Goal: Task Accomplishment & Management: Use online tool/utility

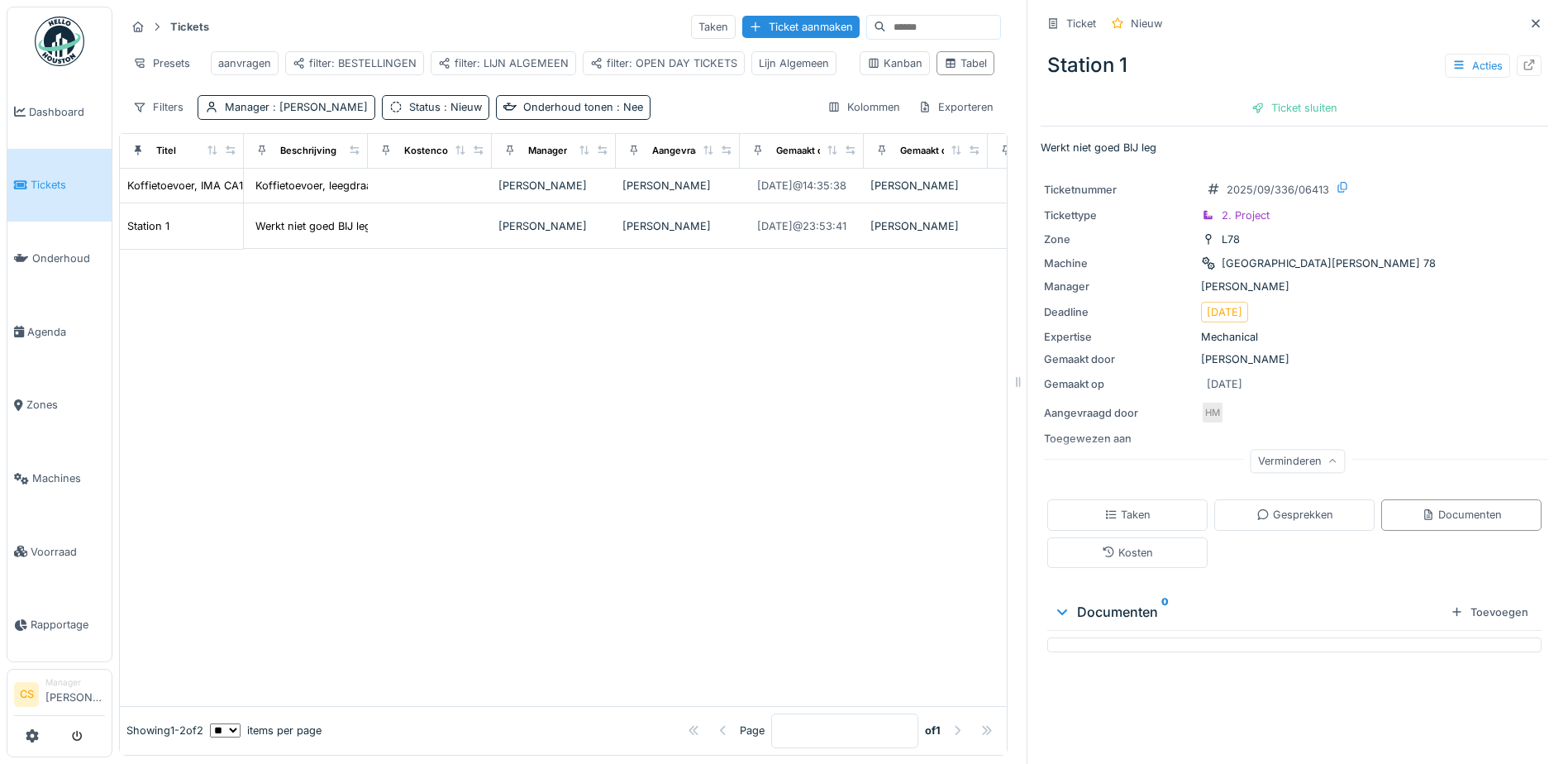
drag, startPoint x: 757, startPoint y: 125, endPoint x: 1010, endPoint y: 123, distance: 253.0
click at [1010, 123] on div at bounding box center [1017, 382] width 16 height 764
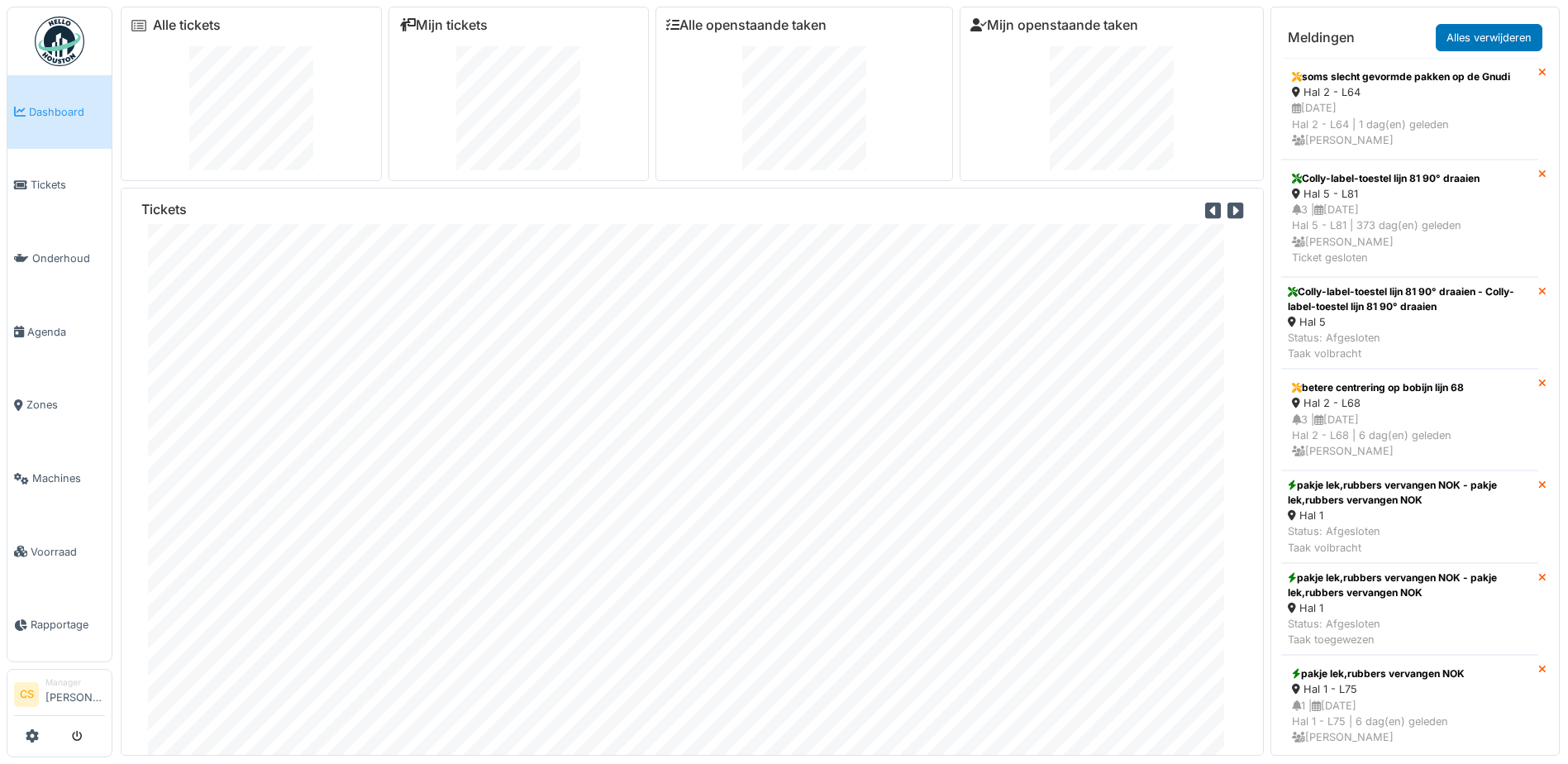
click at [916, 88] on div at bounding box center [804, 108] width 276 height 124
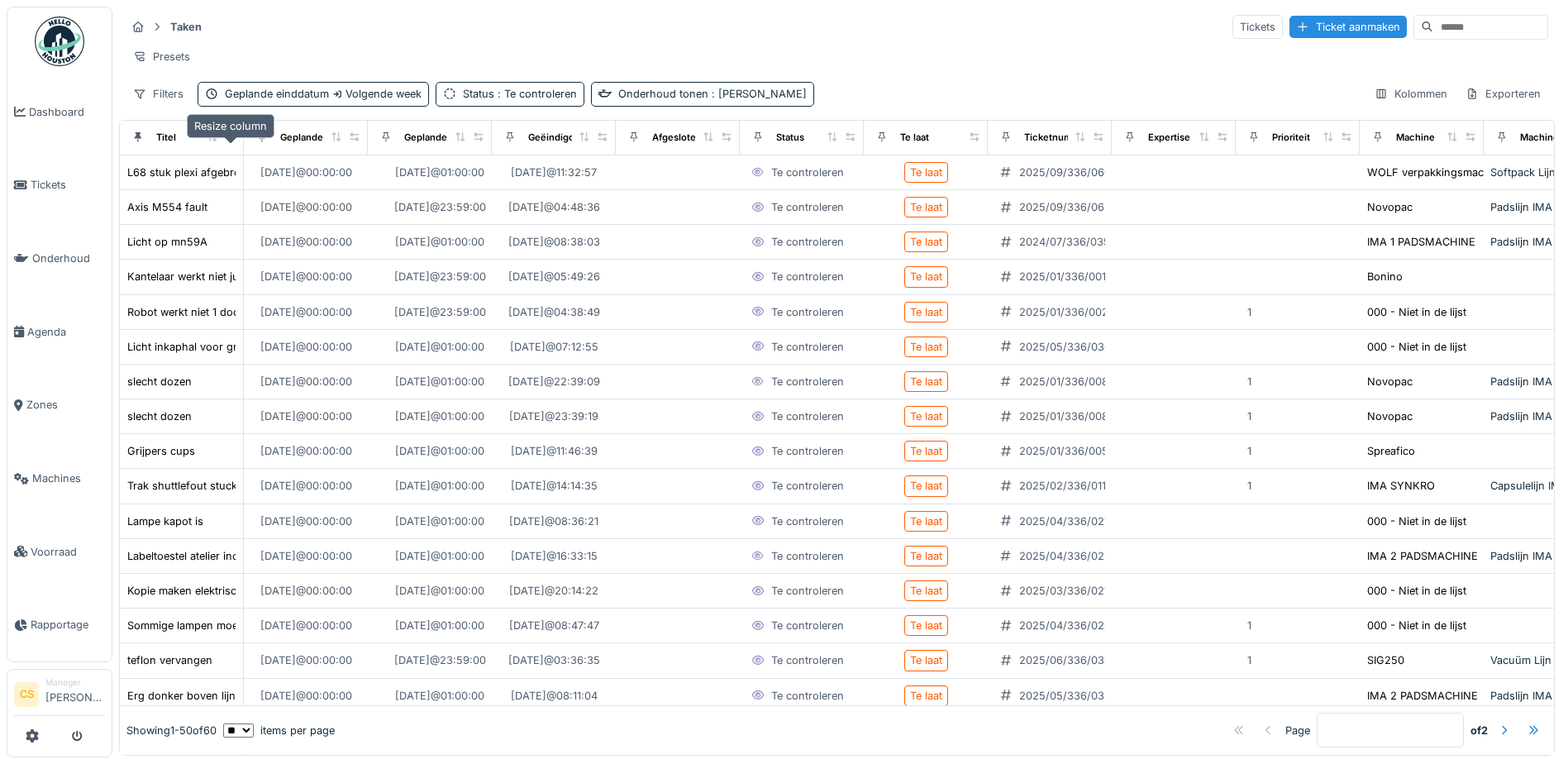
click at [229, 142] on icon at bounding box center [230, 136] width 12 height 9
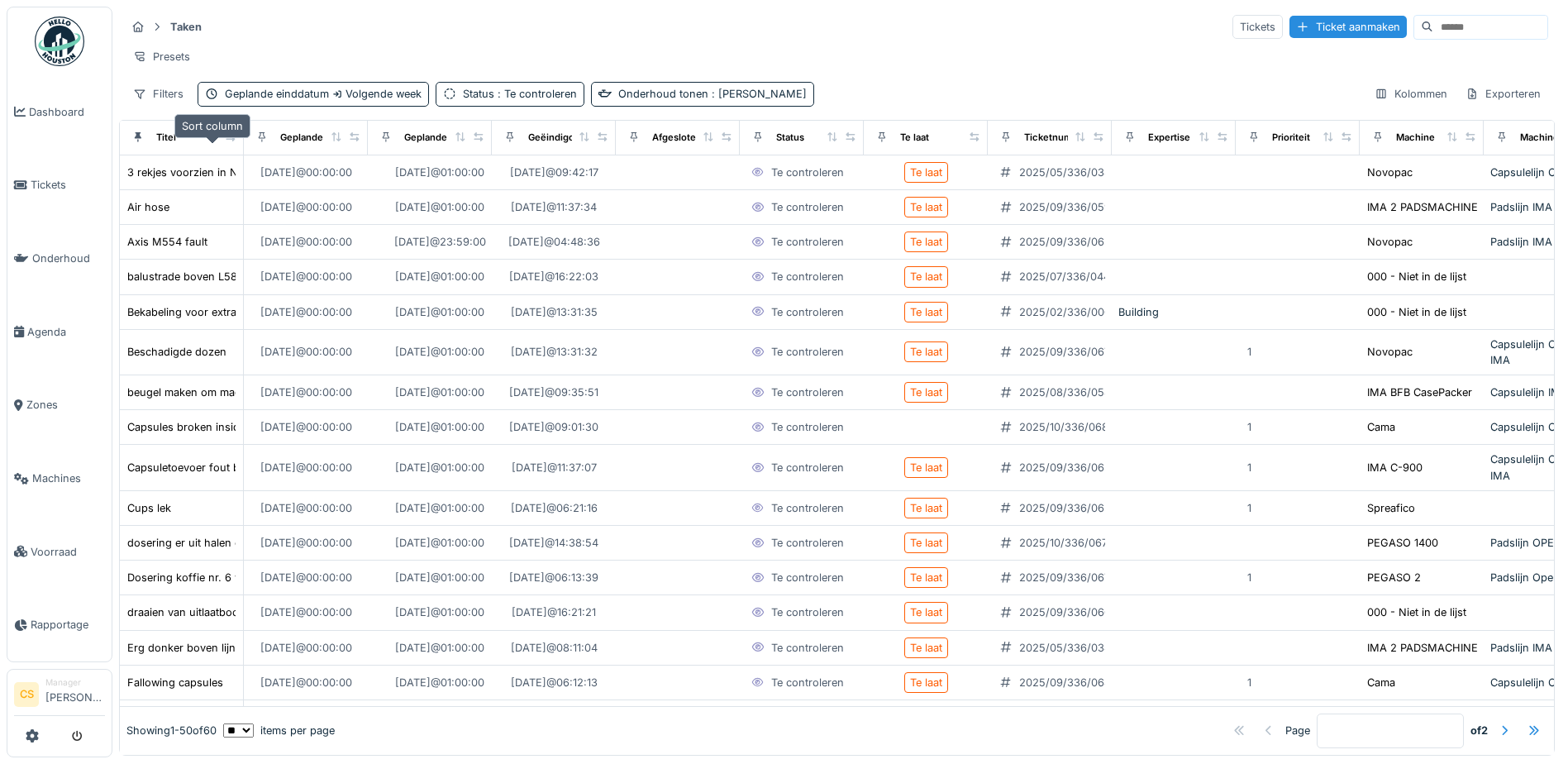
click at [211, 142] on icon at bounding box center [212, 136] width 12 height 9
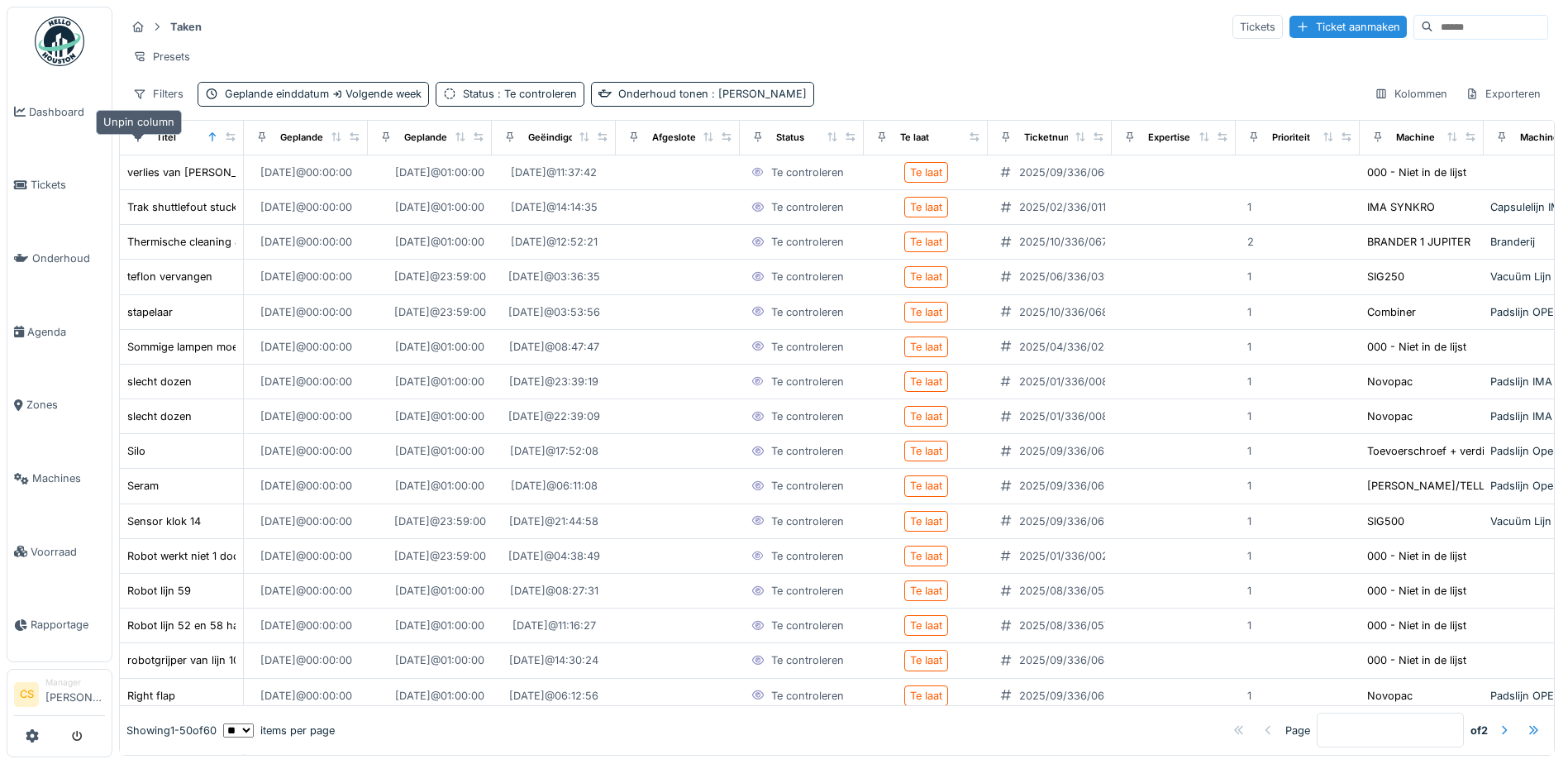
click at [138, 142] on icon at bounding box center [138, 136] width 12 height 9
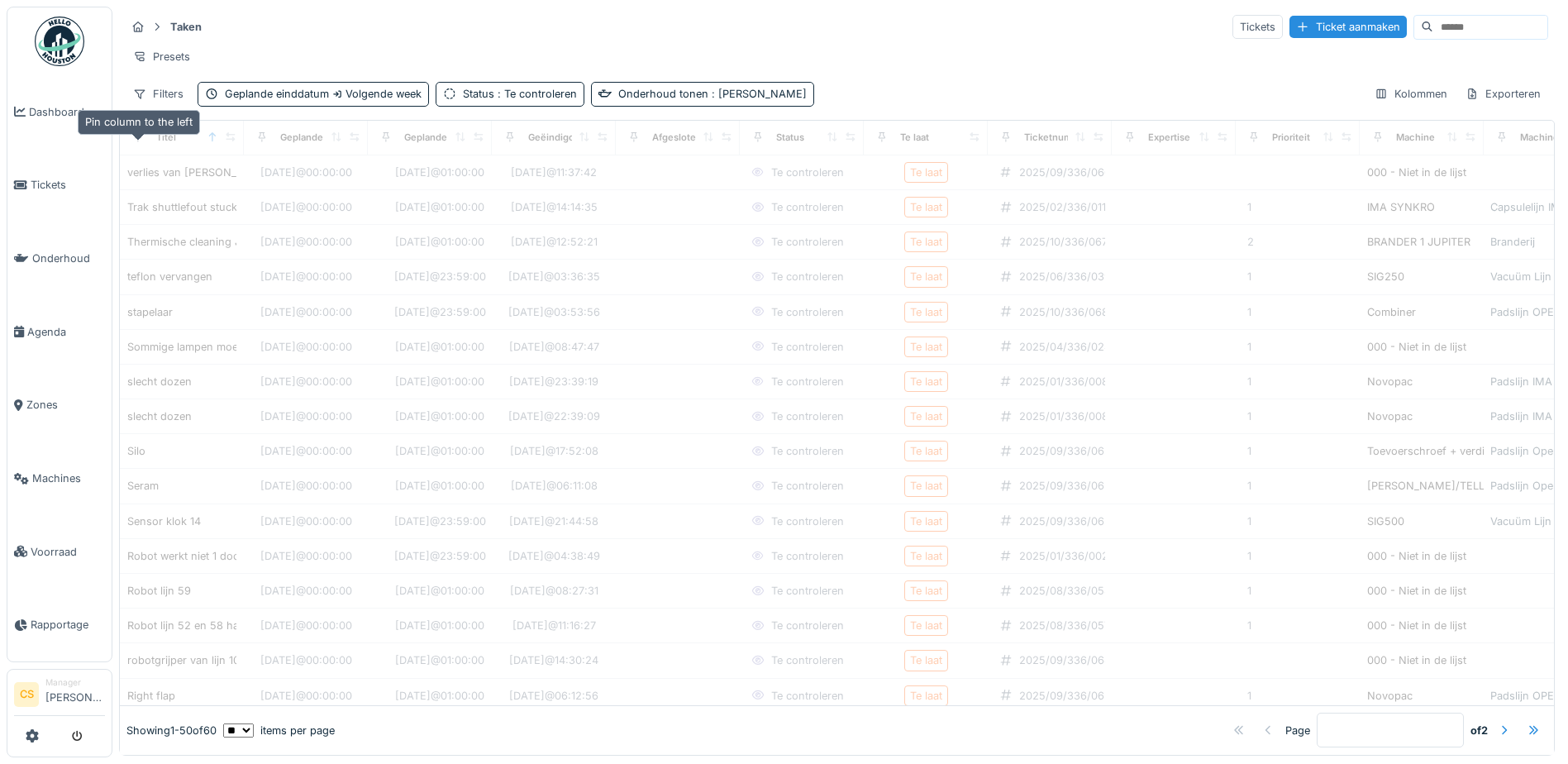
click at [138, 142] on icon at bounding box center [138, 136] width 12 height 9
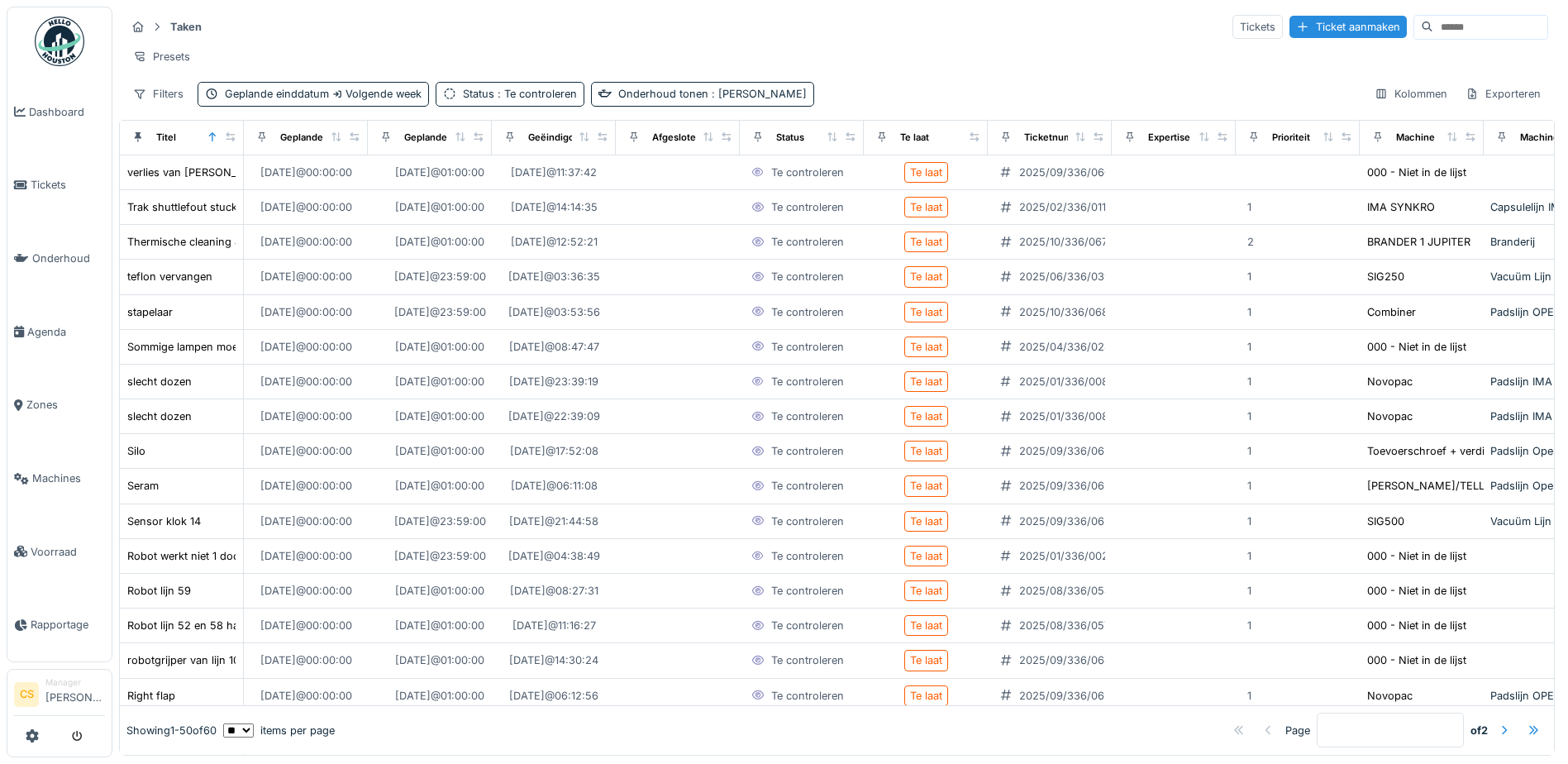
click at [1437, 27] on input at bounding box center [1490, 27] width 114 height 23
click at [557, 100] on span ": Te controleren" at bounding box center [536, 94] width 83 height 13
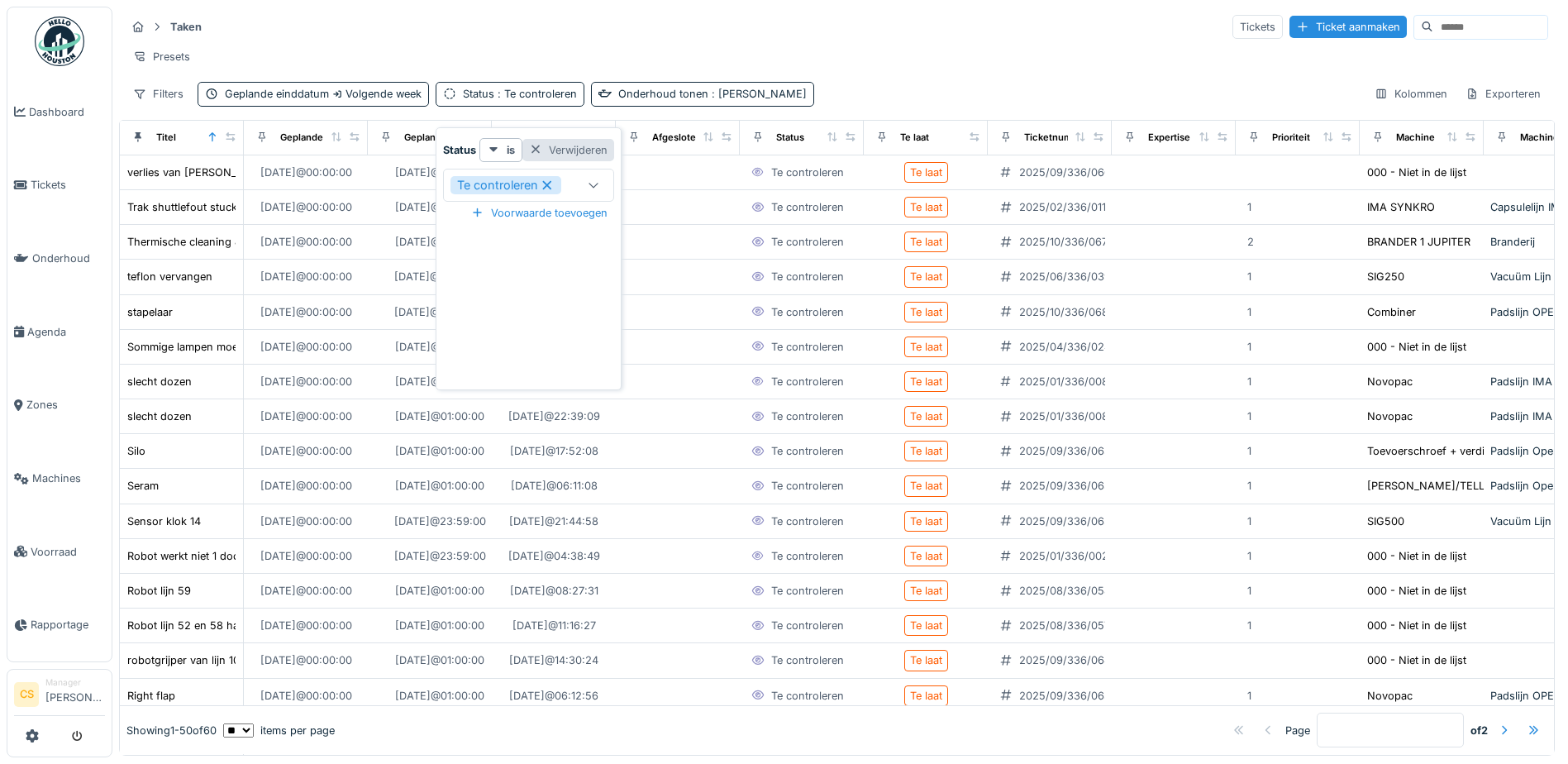
click at [531, 146] on div at bounding box center [535, 150] width 14 height 15
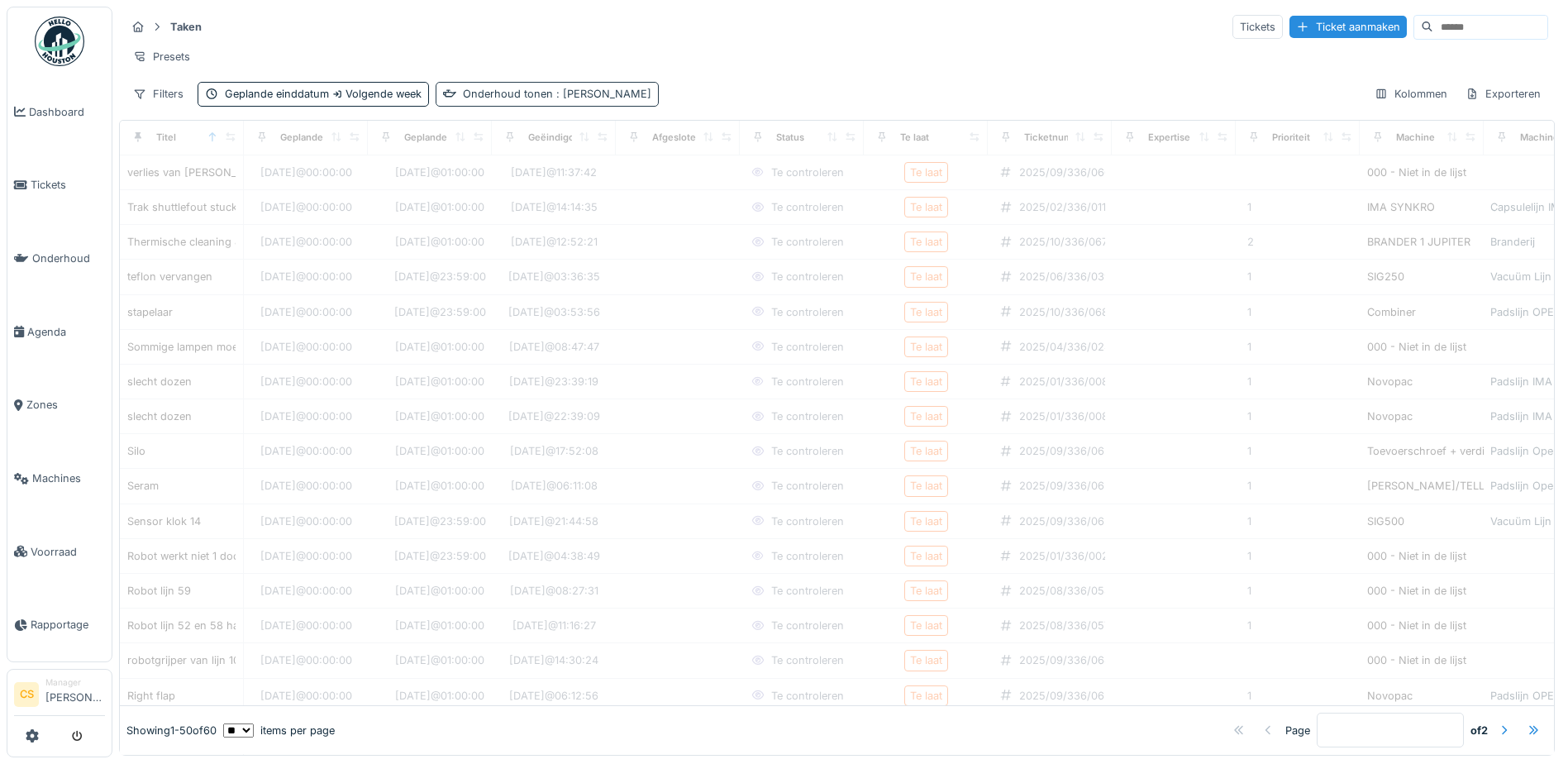
click at [491, 101] on div "Onderhoud tonen : Ja" at bounding box center [556, 94] width 188 height 15
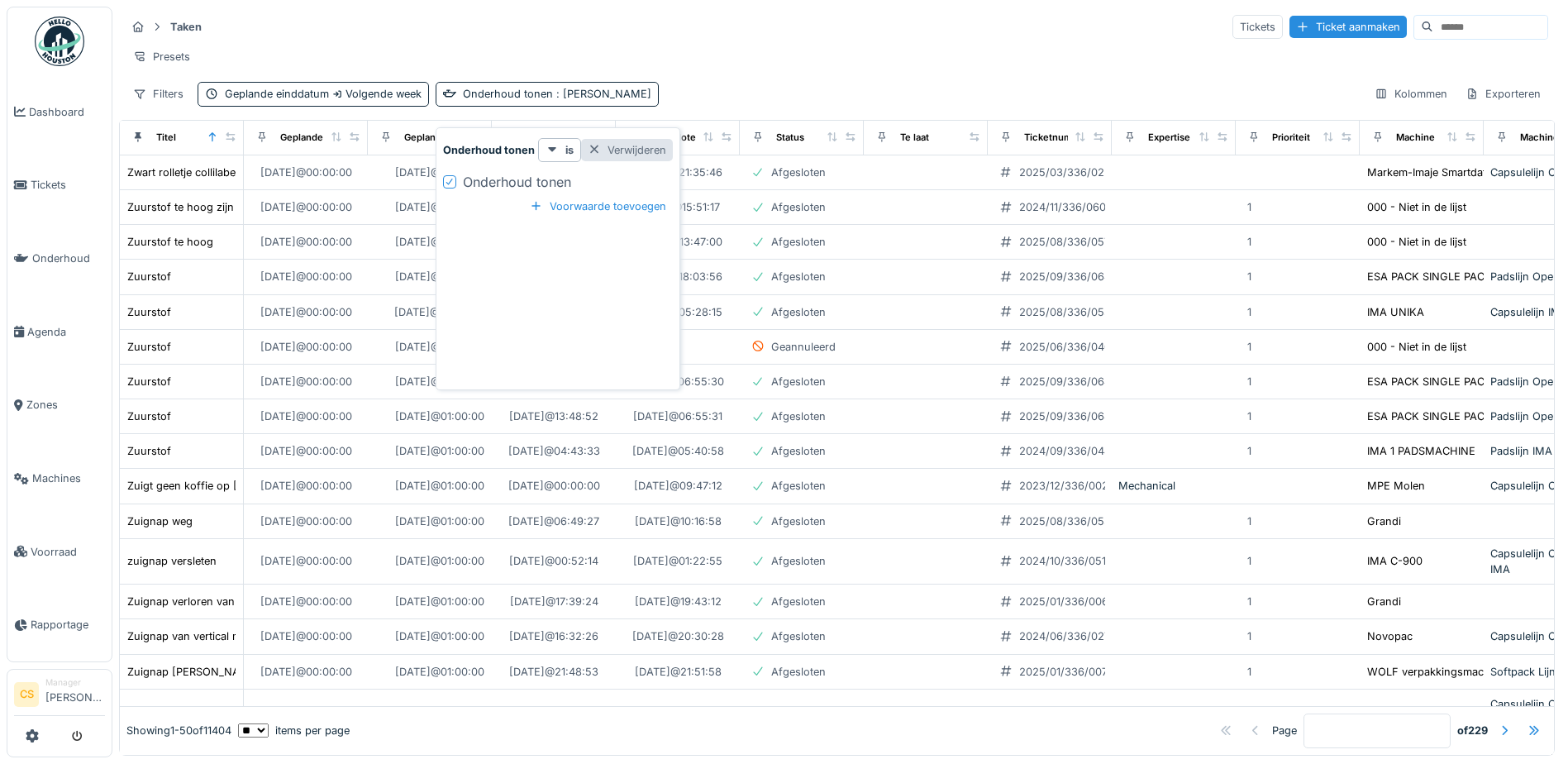
click at [592, 150] on div at bounding box center [594, 150] width 14 height 15
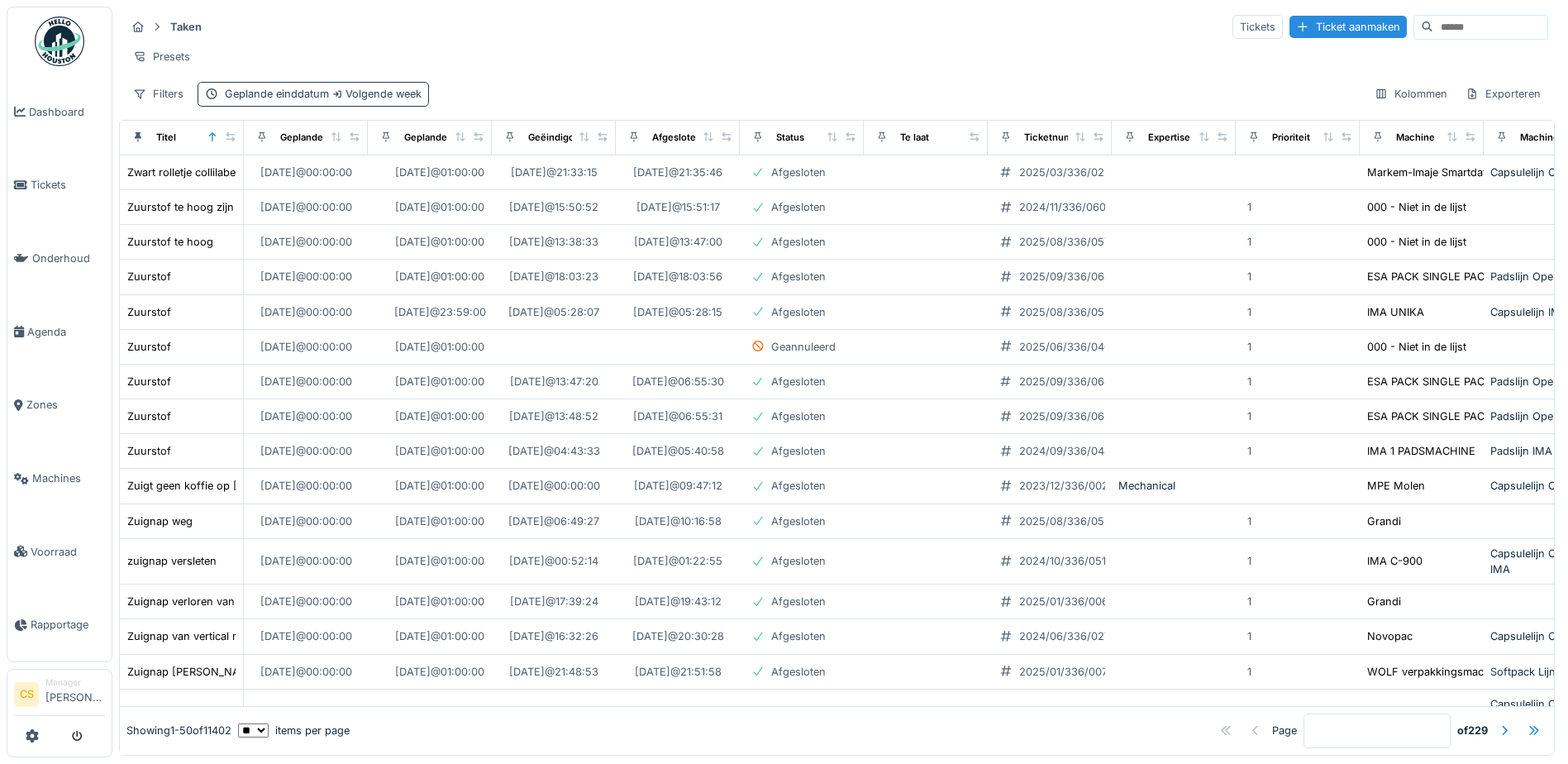
click at [316, 101] on div "Geplande einddatum Volgende week" at bounding box center [323, 94] width 197 height 15
click at [560, 58] on div "Presets" at bounding box center [836, 56] width 1422 height 24
click at [1447, 33] on input at bounding box center [1490, 27] width 114 height 23
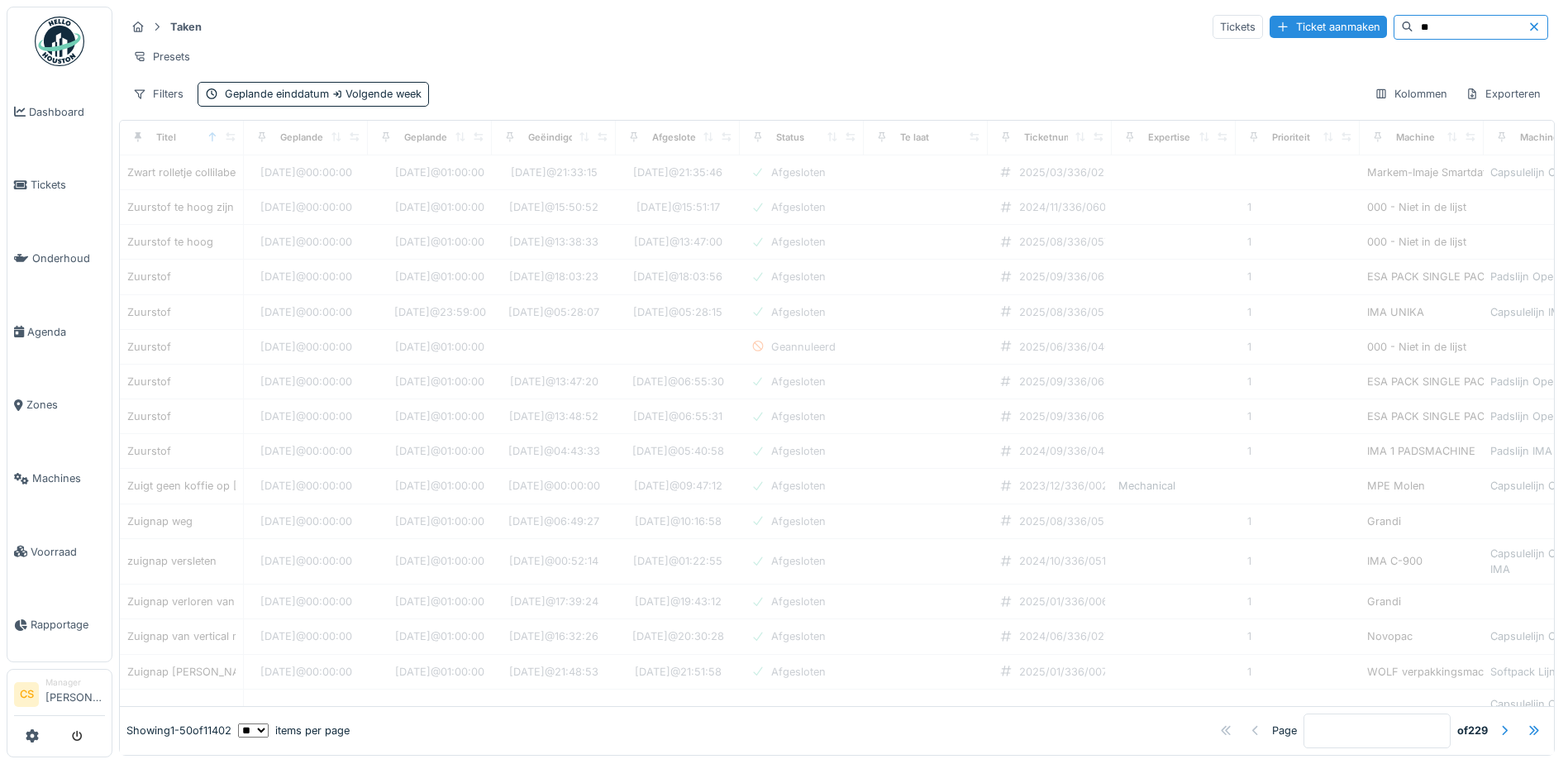
type input "**"
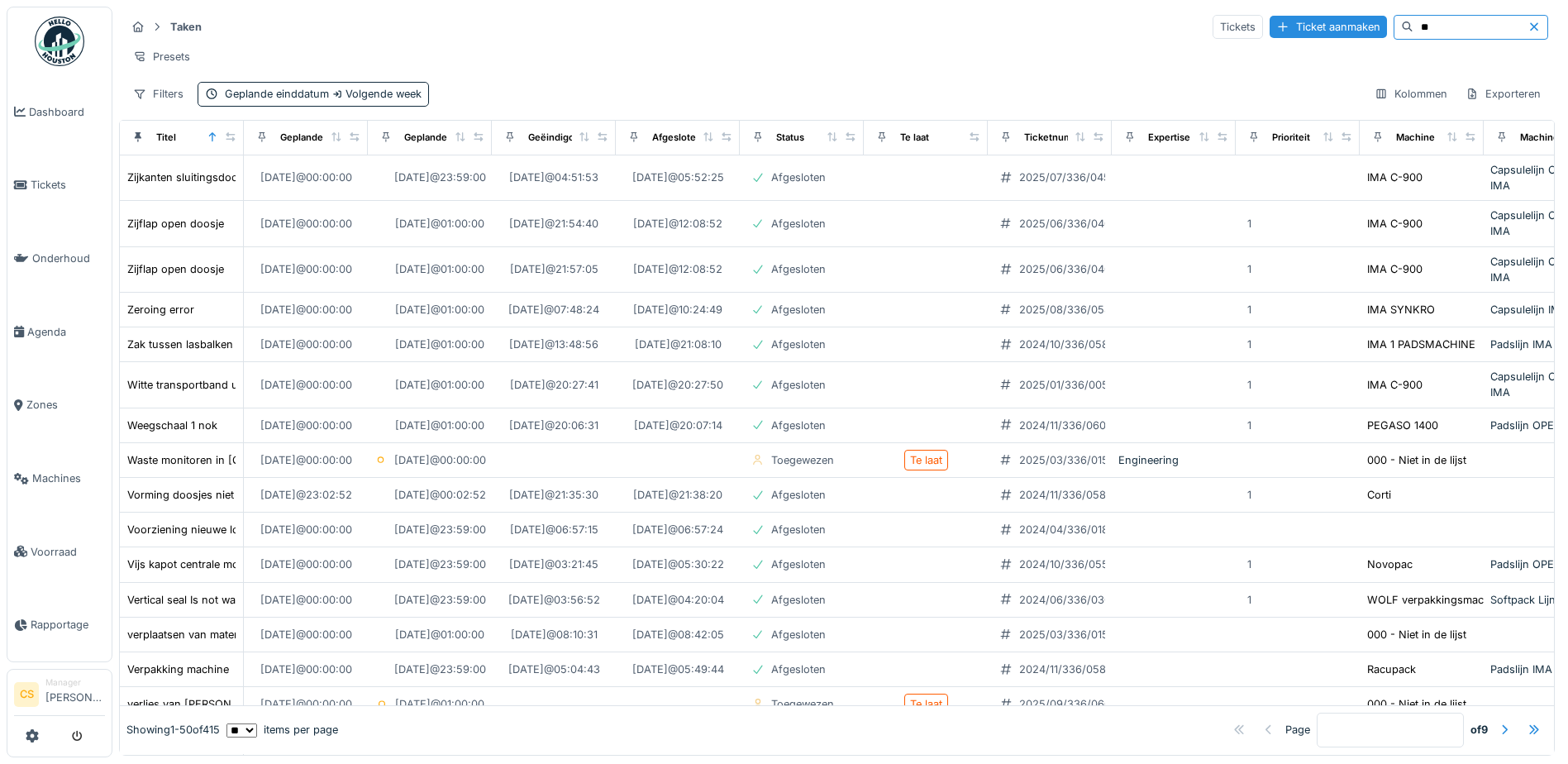
click at [1417, 32] on input "**" at bounding box center [1471, 27] width 114 height 23
